Goal: Book appointment/travel/reservation

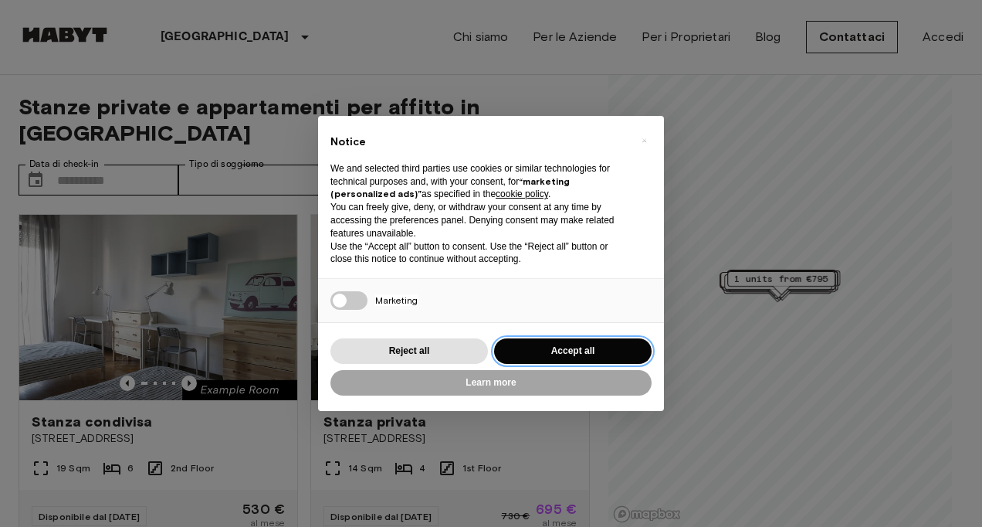
click at [560, 348] on button "Accept all" at bounding box center [572, 350] width 157 height 25
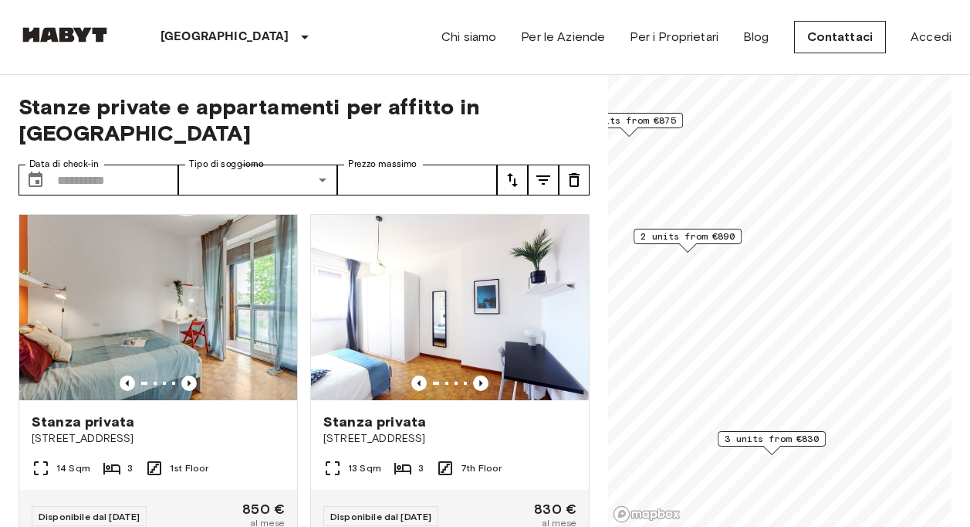
click at [685, 239] on span "2 units from €890" at bounding box center [688, 236] width 94 height 14
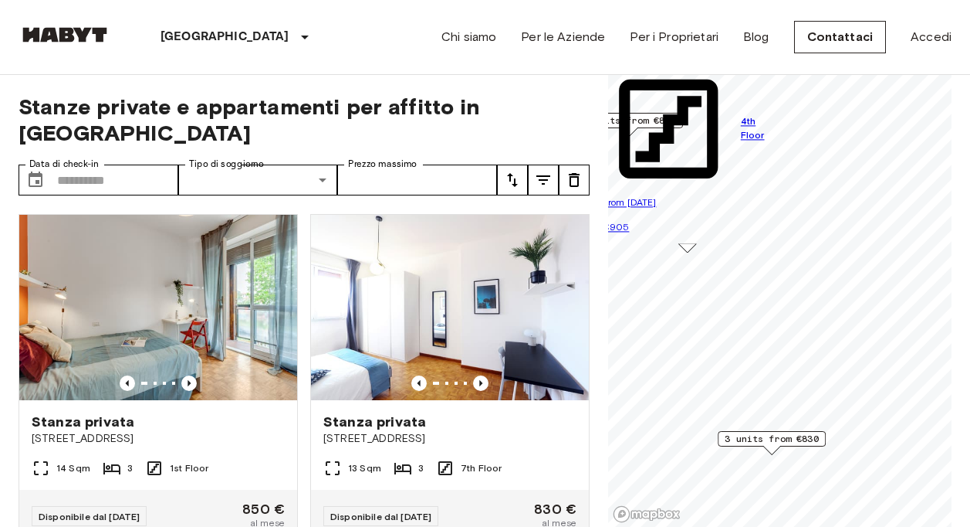
click at [787, 438] on span "3 units from €830" at bounding box center [772, 439] width 94 height 14
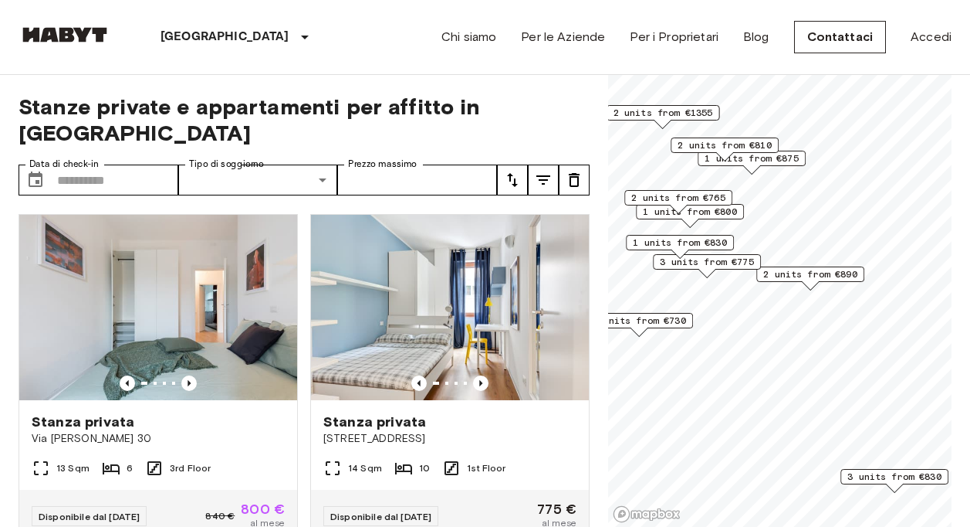
click at [750, 144] on span "2 units from €810" at bounding box center [725, 145] width 94 height 14
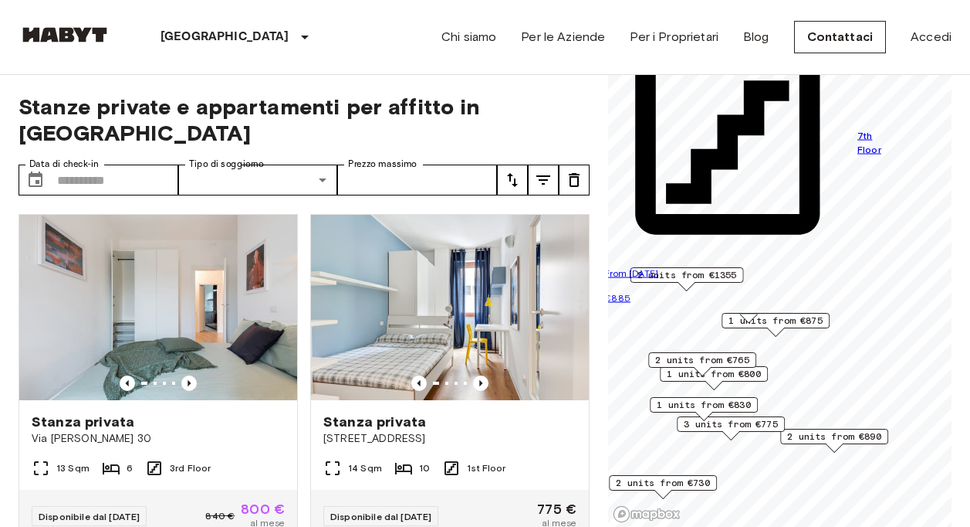
click at [745, 375] on div "2 units from €765" at bounding box center [702, 364] width 108 height 24
click at [732, 357] on span "2 units from €765" at bounding box center [702, 360] width 94 height 14
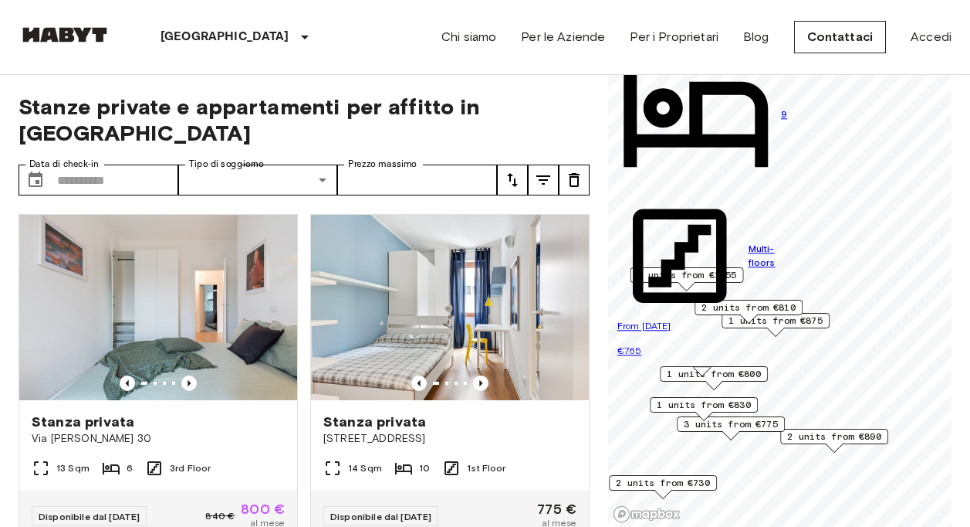
click at [732, 425] on span "3 units from €775" at bounding box center [731, 424] width 94 height 14
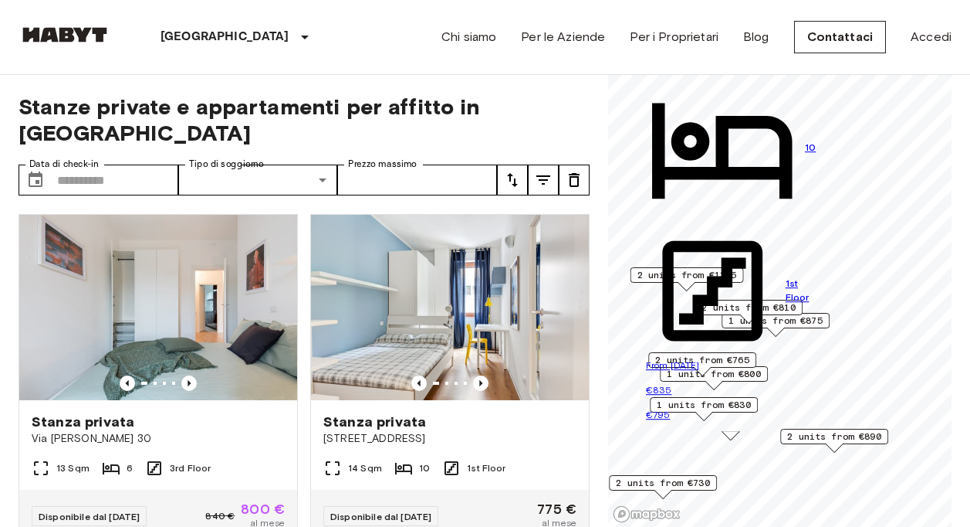
click at [681, 477] on span "2 units from €730" at bounding box center [663, 483] width 94 height 14
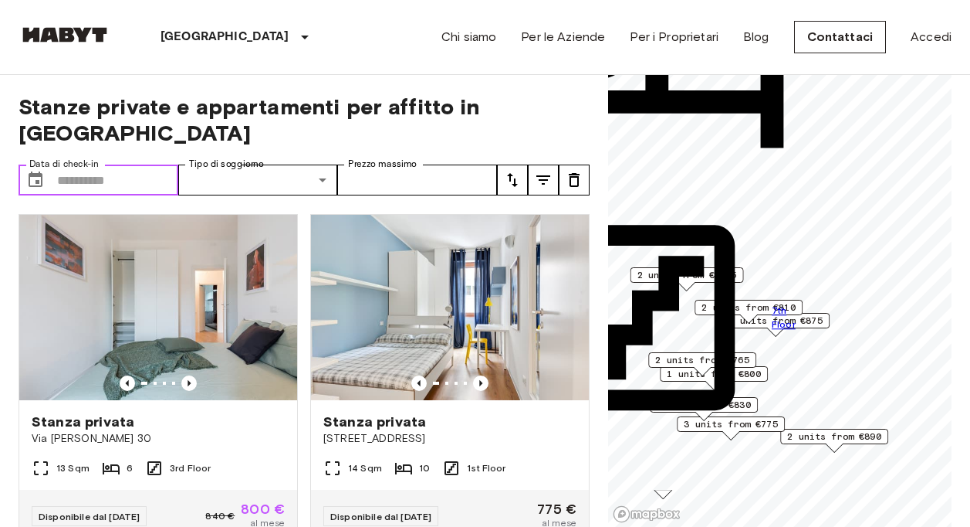
click at [94, 164] on input "Data di check-in" at bounding box center [117, 179] width 121 height 31
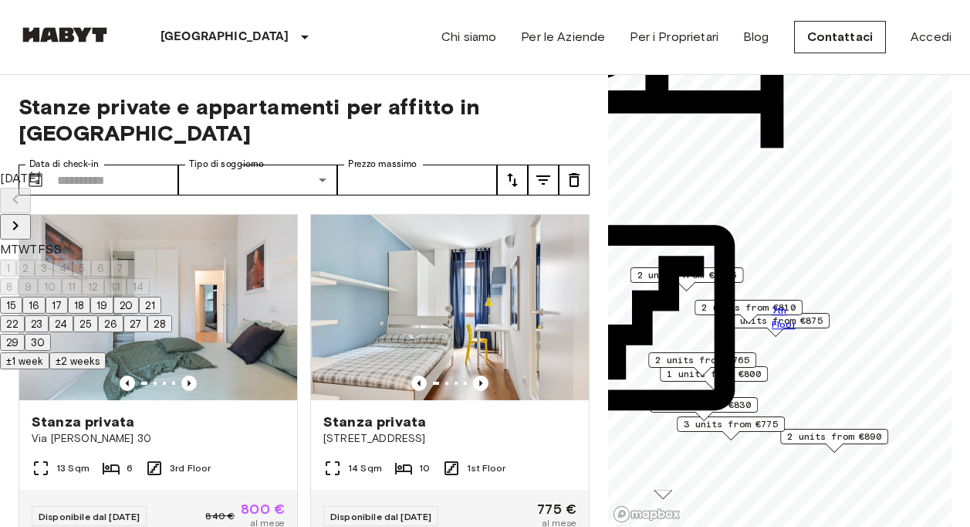
click at [25, 216] on icon "Next month" at bounding box center [15, 225] width 19 height 19
click at [16, 259] on button "1" at bounding box center [8, 267] width 16 height 17
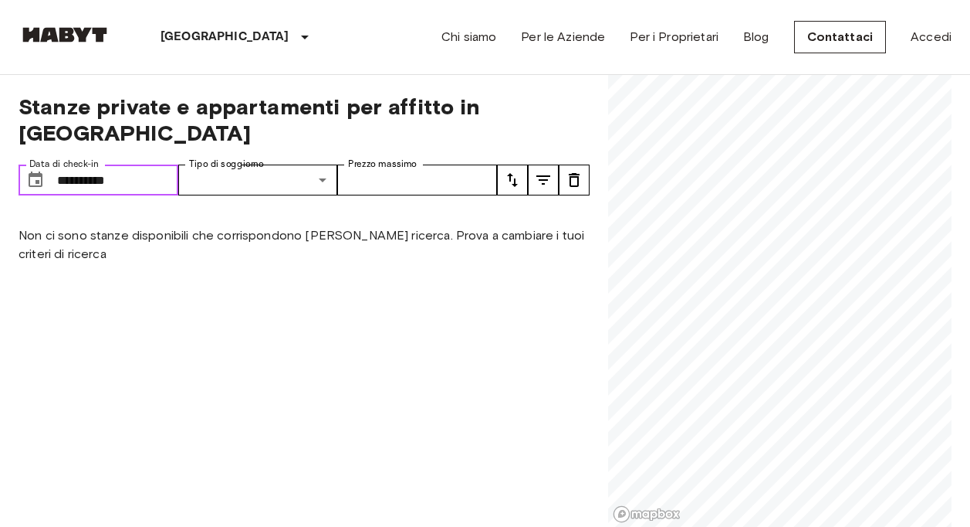
click at [157, 164] on input "**********" at bounding box center [117, 179] width 121 height 31
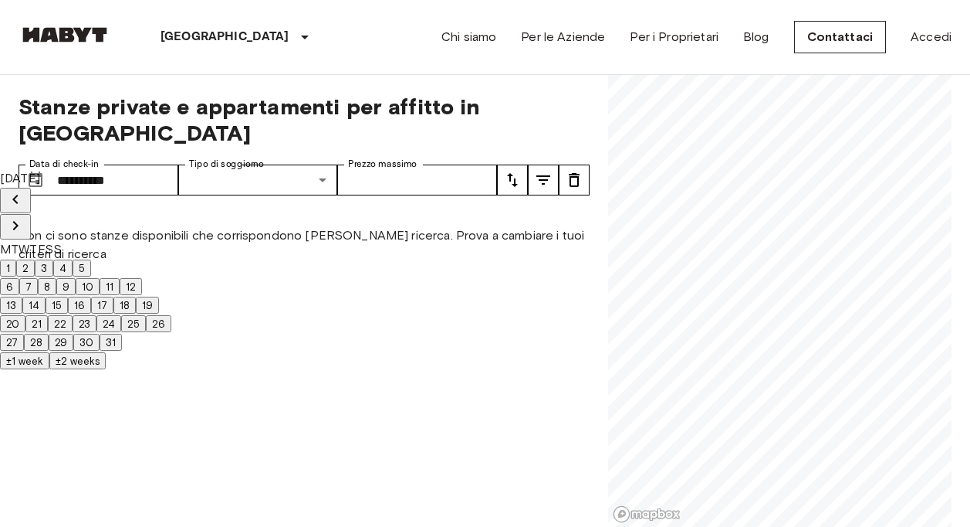
click at [106, 369] on button "±2 weeks" at bounding box center [77, 360] width 56 height 17
click at [175, 92] on div "**********" at bounding box center [304, 301] width 571 height 452
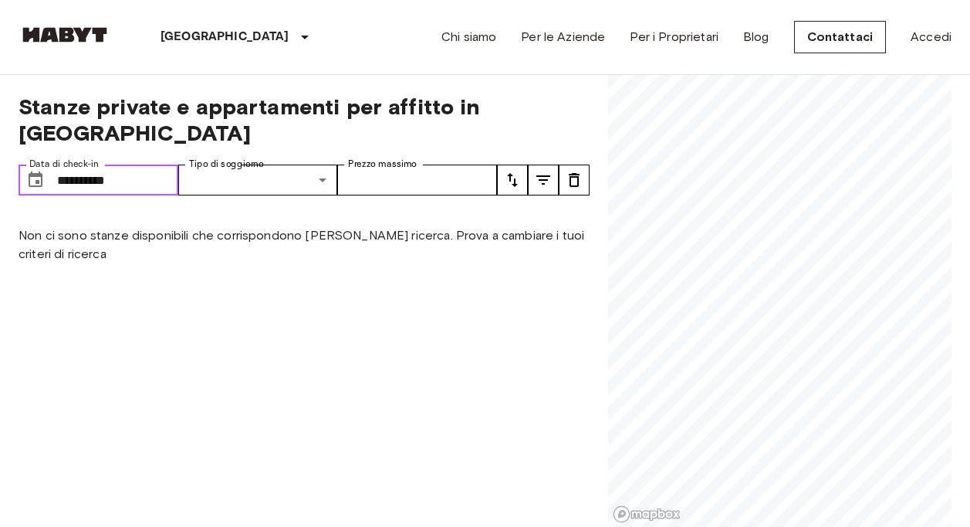
click at [139, 164] on input "**********" at bounding box center [117, 179] width 121 height 31
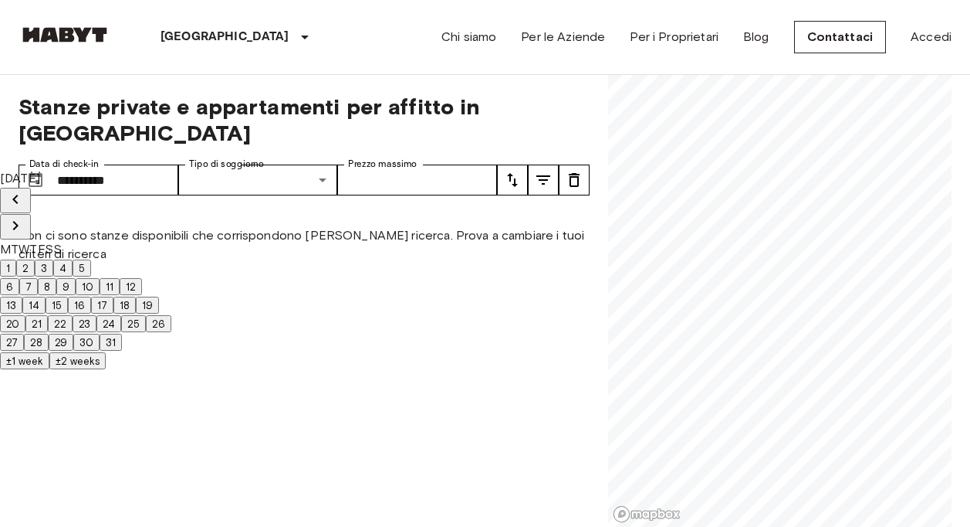
click at [19, 278] on button "6" at bounding box center [9, 286] width 19 height 17
type input "**********"
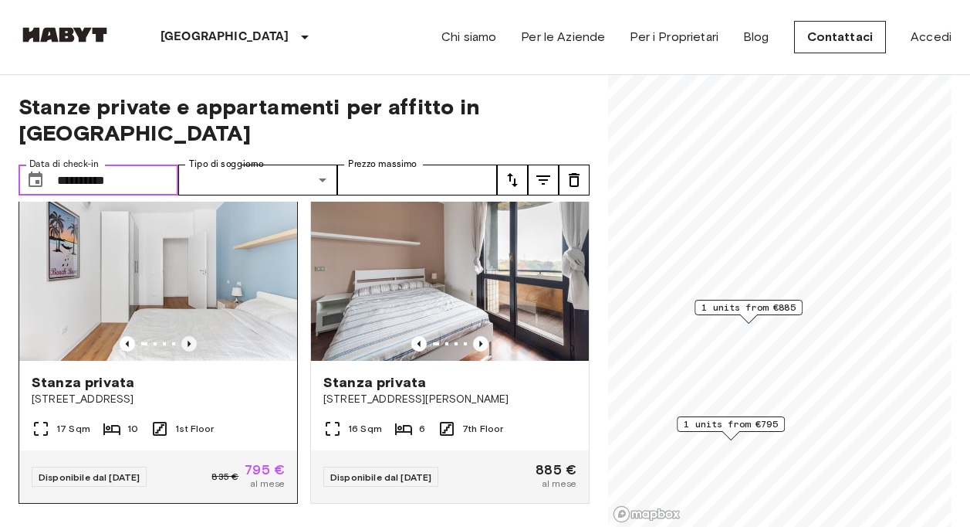
click at [188, 336] on icon "Previous image" at bounding box center [188, 343] width 15 height 15
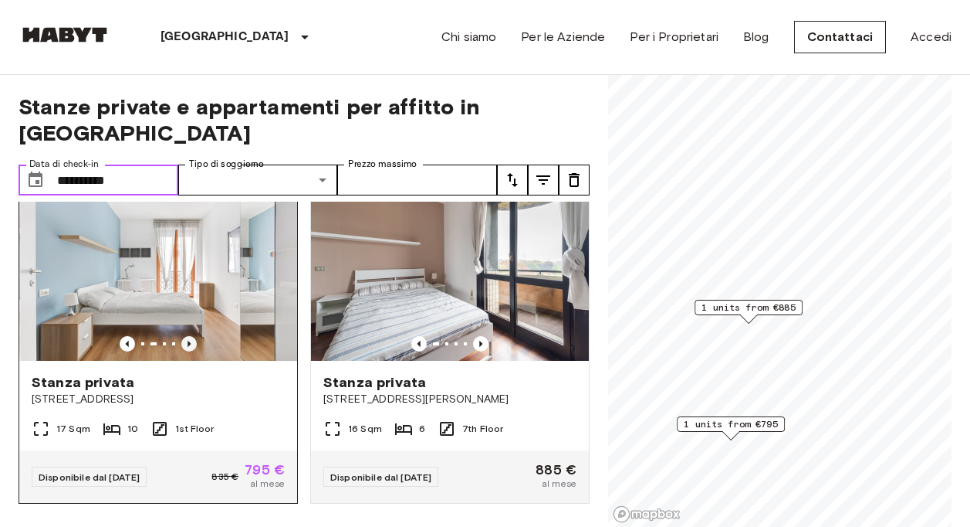
click at [188, 336] on icon "Previous image" at bounding box center [188, 343] width 15 height 15
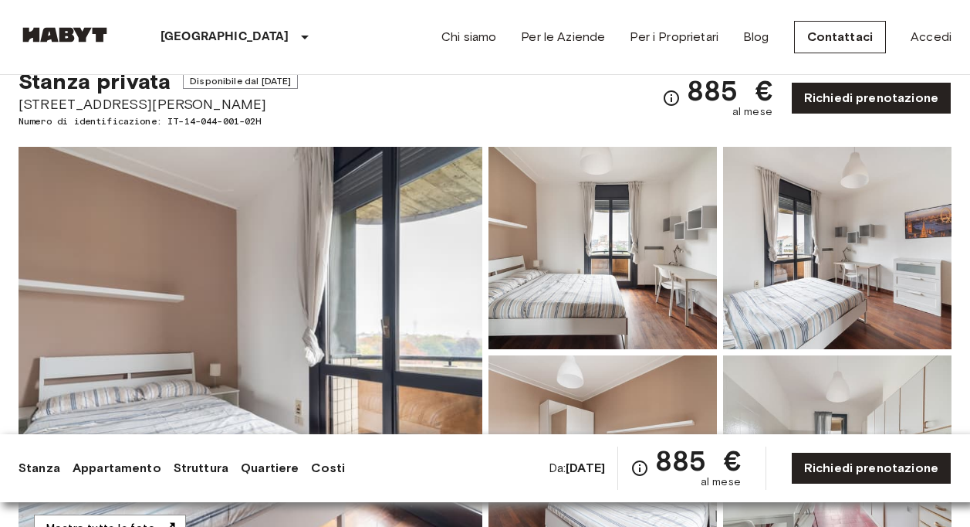
scroll to position [77, 0]
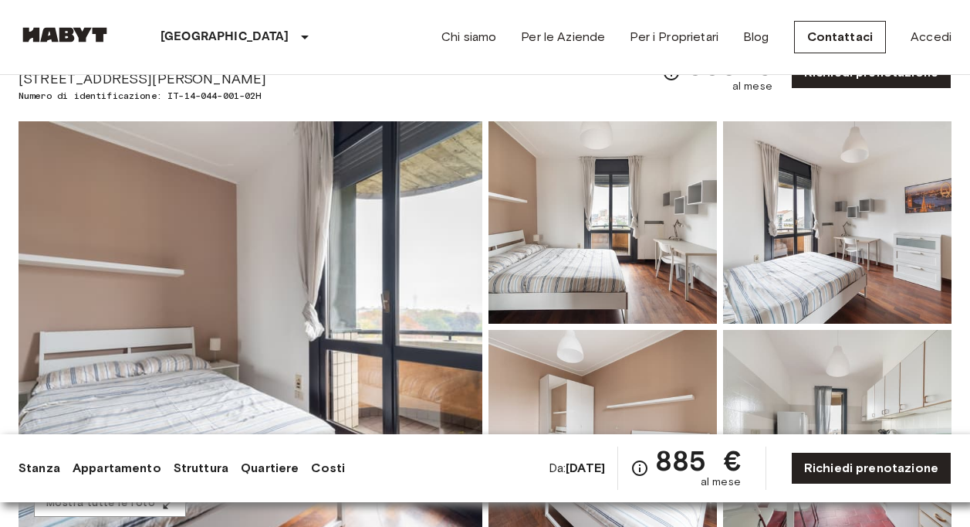
click at [273, 462] on link "Quartiere" at bounding box center [270, 468] width 58 height 19
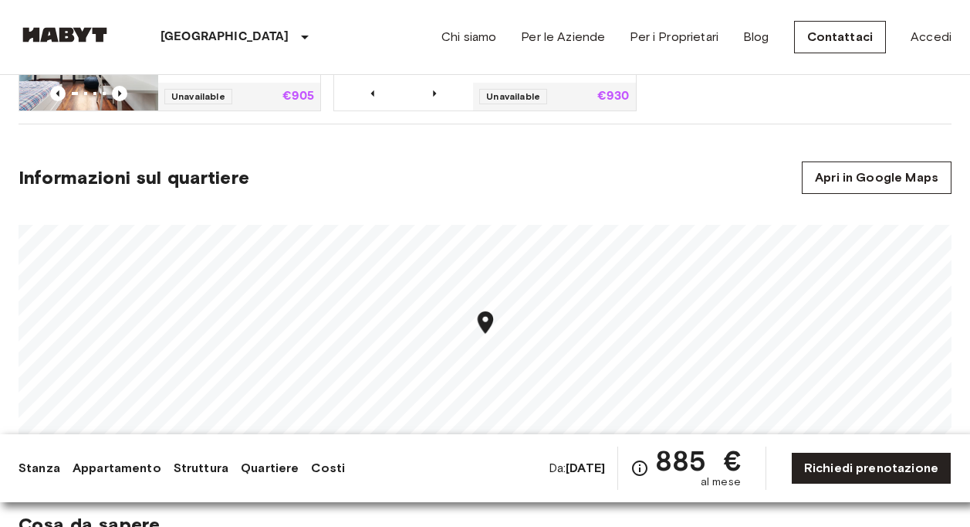
scroll to position [1302, 0]
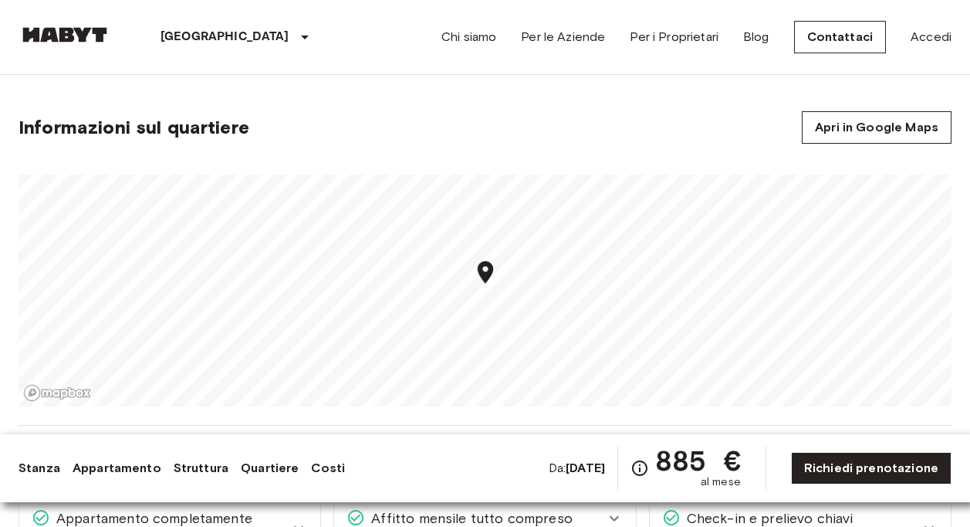
click at [193, 469] on link "Struttura" at bounding box center [201, 468] width 55 height 19
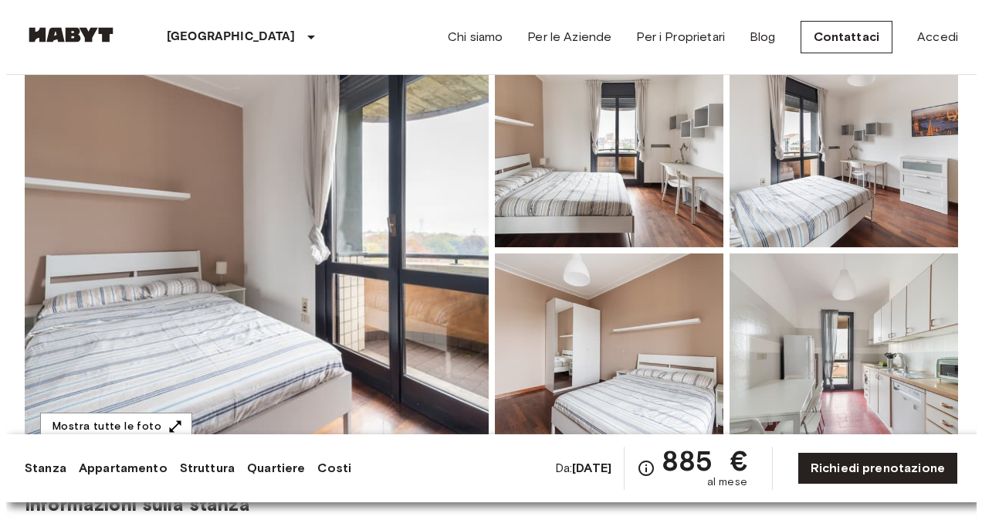
scroll to position [154, 0]
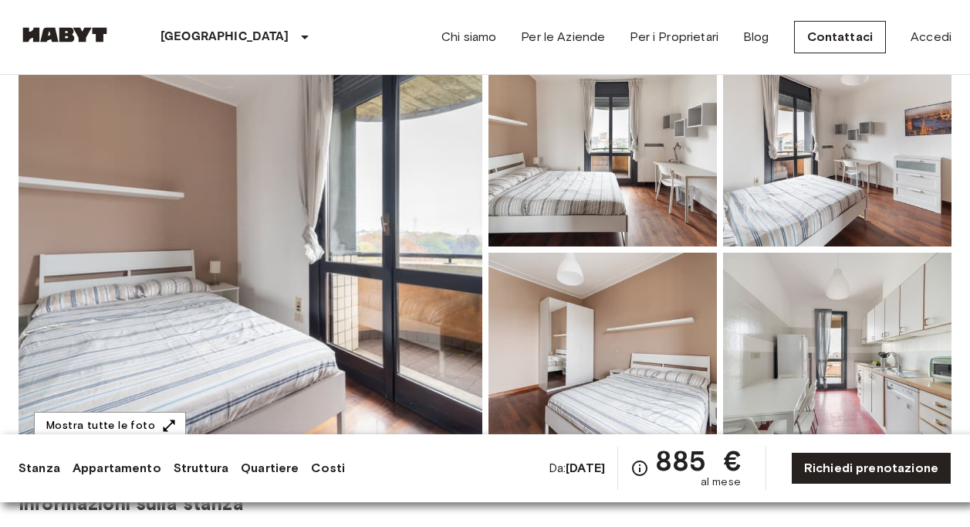
click at [349, 232] on img at bounding box center [251, 249] width 464 height 411
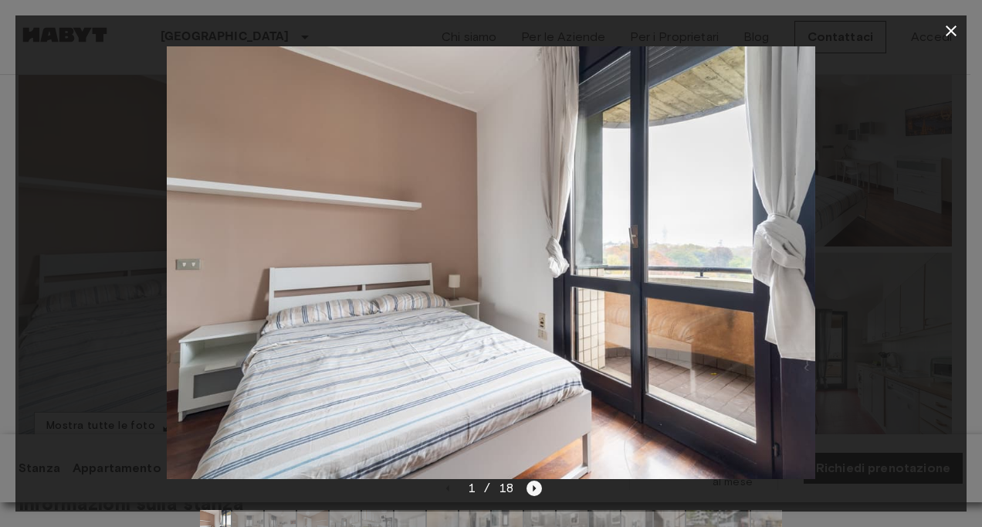
click at [529, 485] on icon "Next image" at bounding box center [534, 487] width 15 height 15
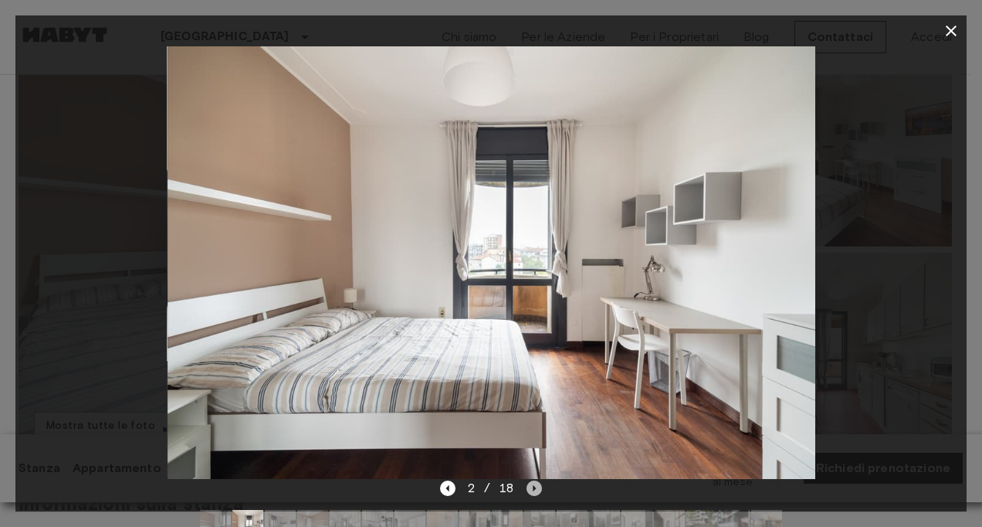
click at [529, 485] on icon "Next image" at bounding box center [534, 487] width 15 height 15
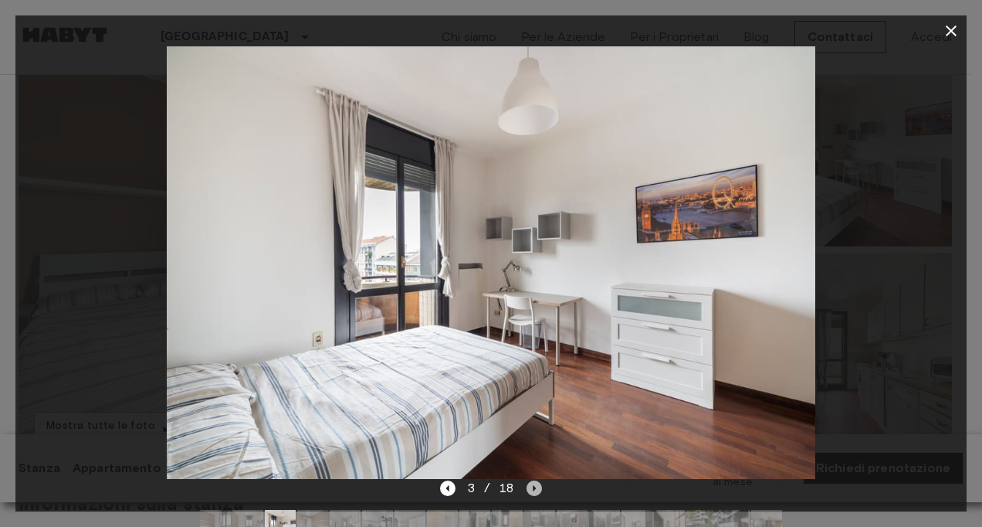
click at [539, 489] on icon "Next image" at bounding box center [534, 487] width 15 height 15
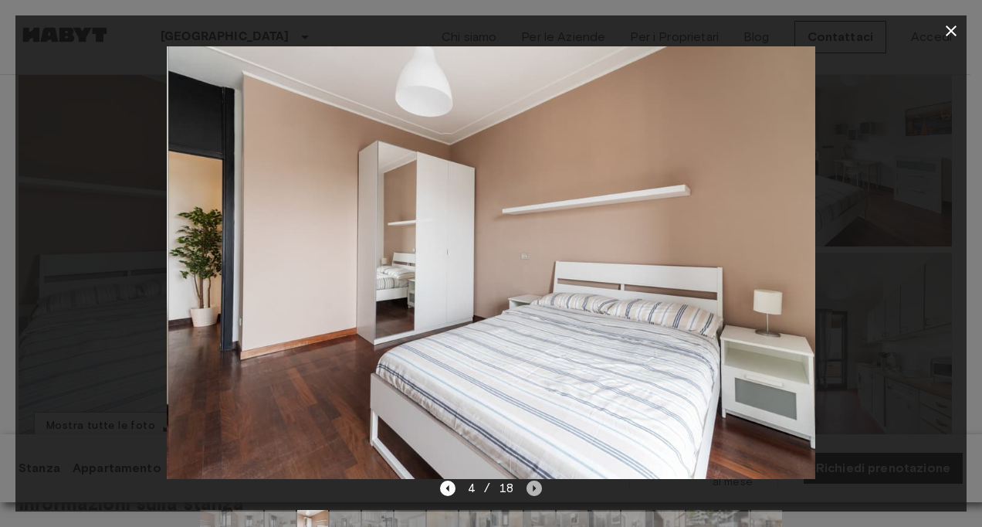
click at [539, 489] on icon "Next image" at bounding box center [534, 487] width 15 height 15
